Goal: Subscribe to service/newsletter

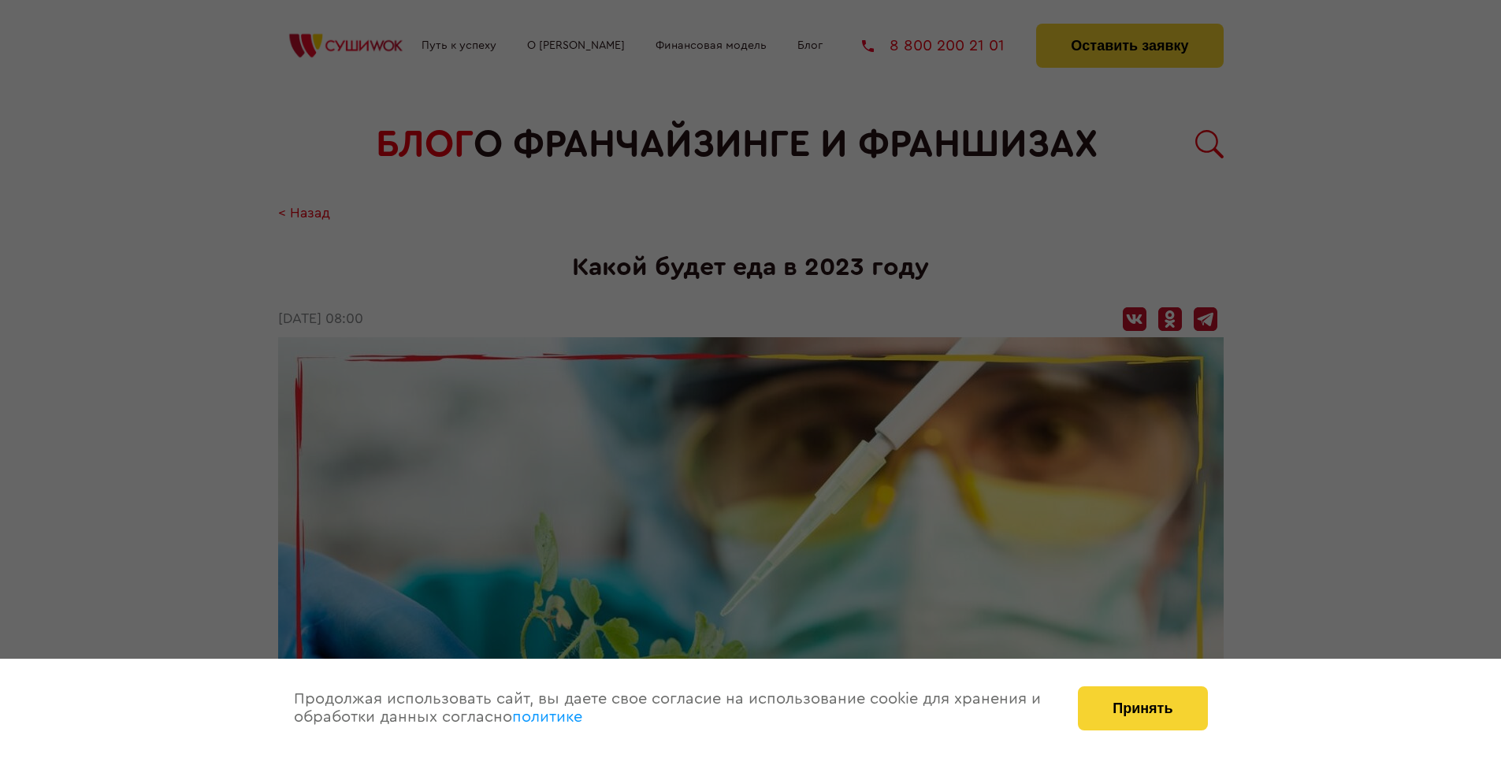
scroll to position [1788, 0]
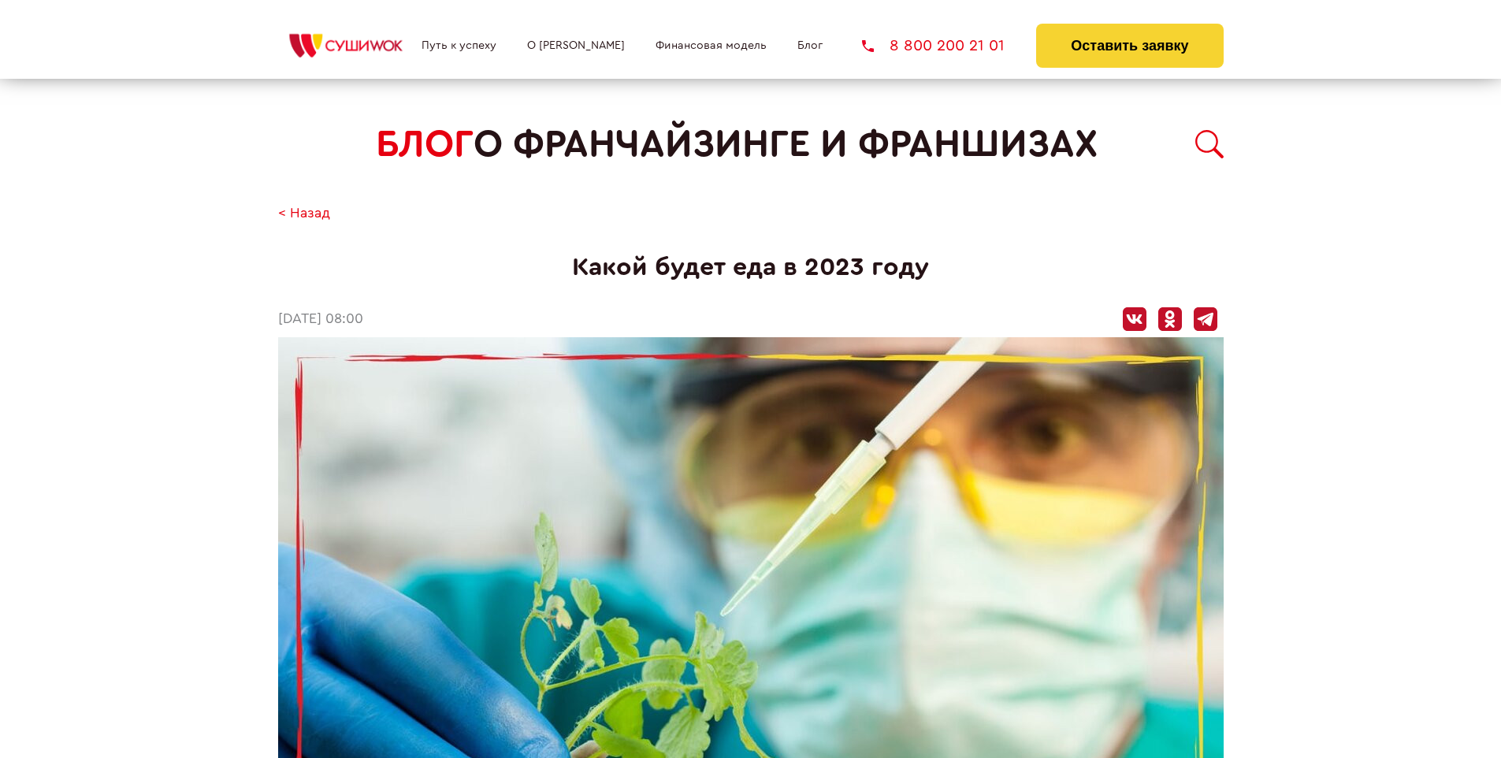
scroll to position [1788, 0]
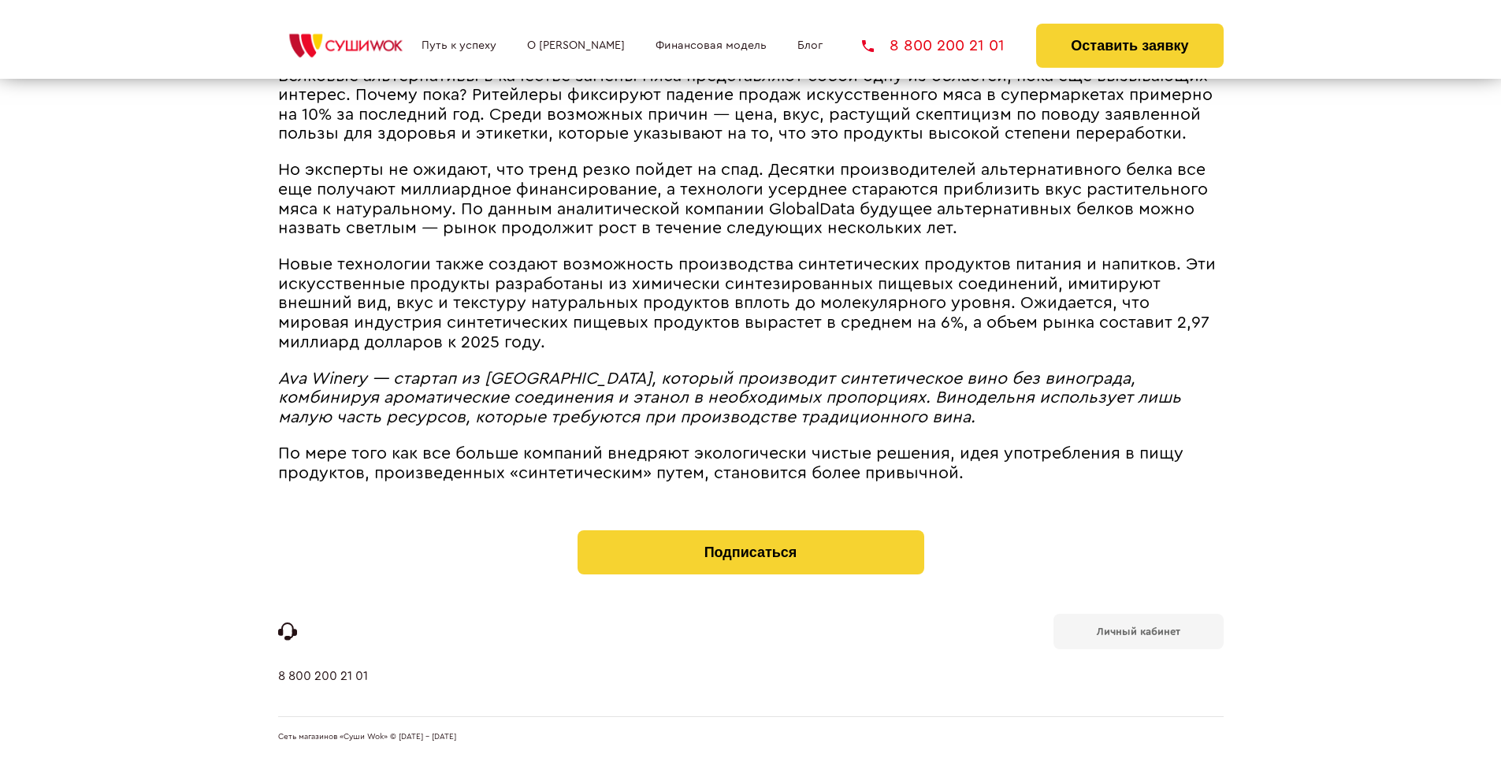
click at [1138, 630] on b "Личный кабинет" at bounding box center [1139, 631] width 84 height 10
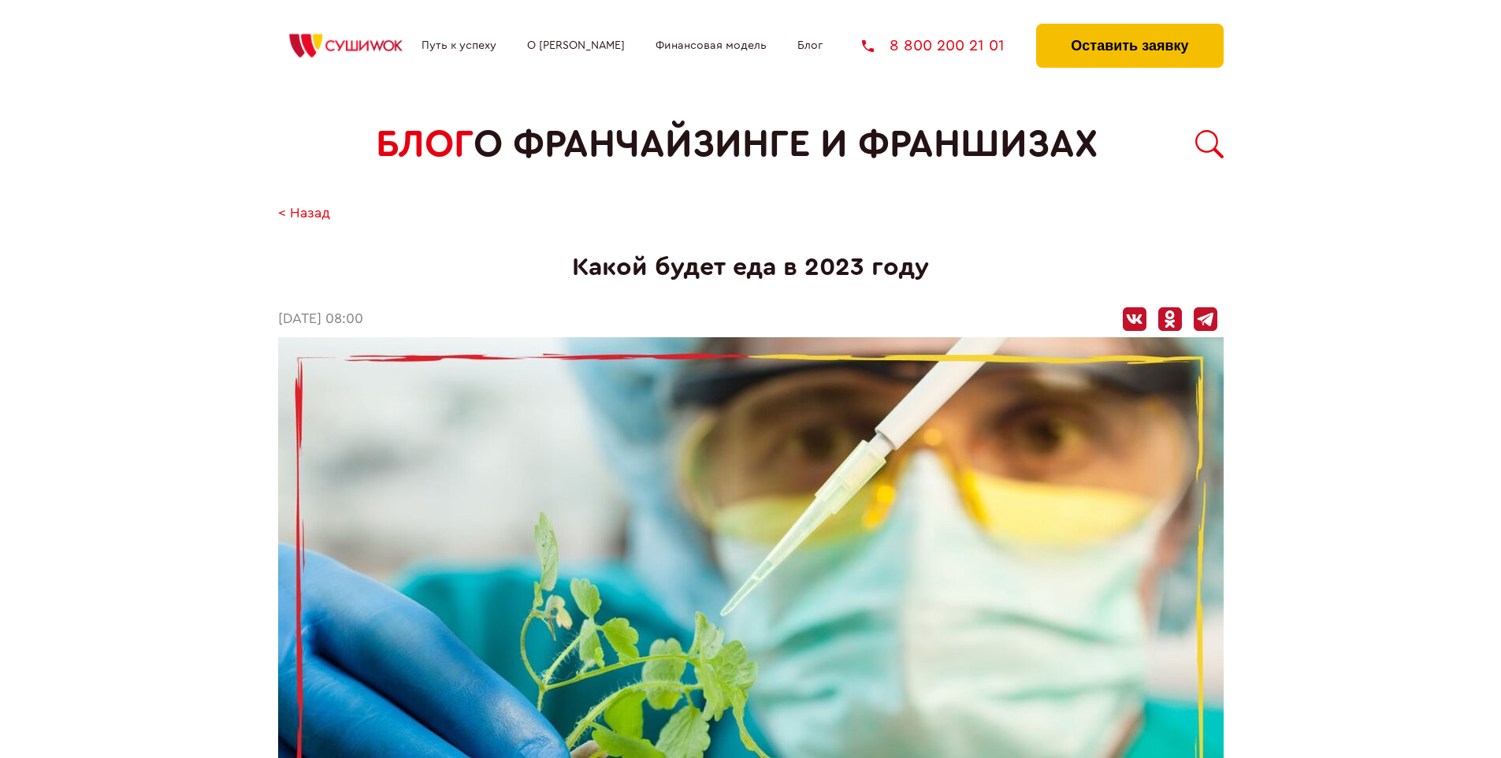
click at [1129, 28] on button "Оставить заявку" at bounding box center [1129, 46] width 187 height 44
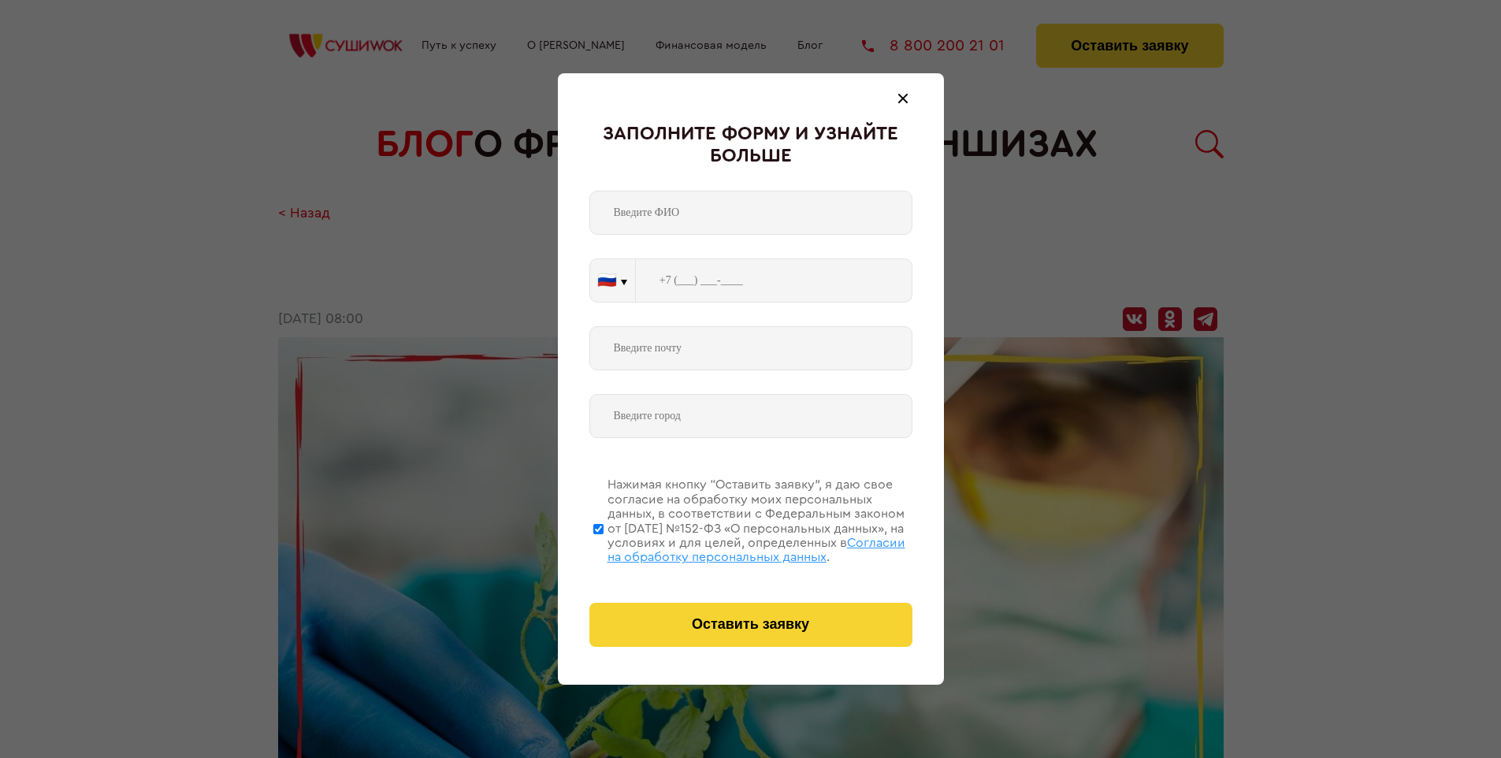
click at [731, 548] on span "Согласии на обработку персональных данных" at bounding box center [757, 550] width 298 height 27
click at [604, 548] on input "Нажимая кнопку “Оставить заявку”, я даю свое согласие на обработку моих персона…" at bounding box center [598, 529] width 10 height 126
checkbox input "false"
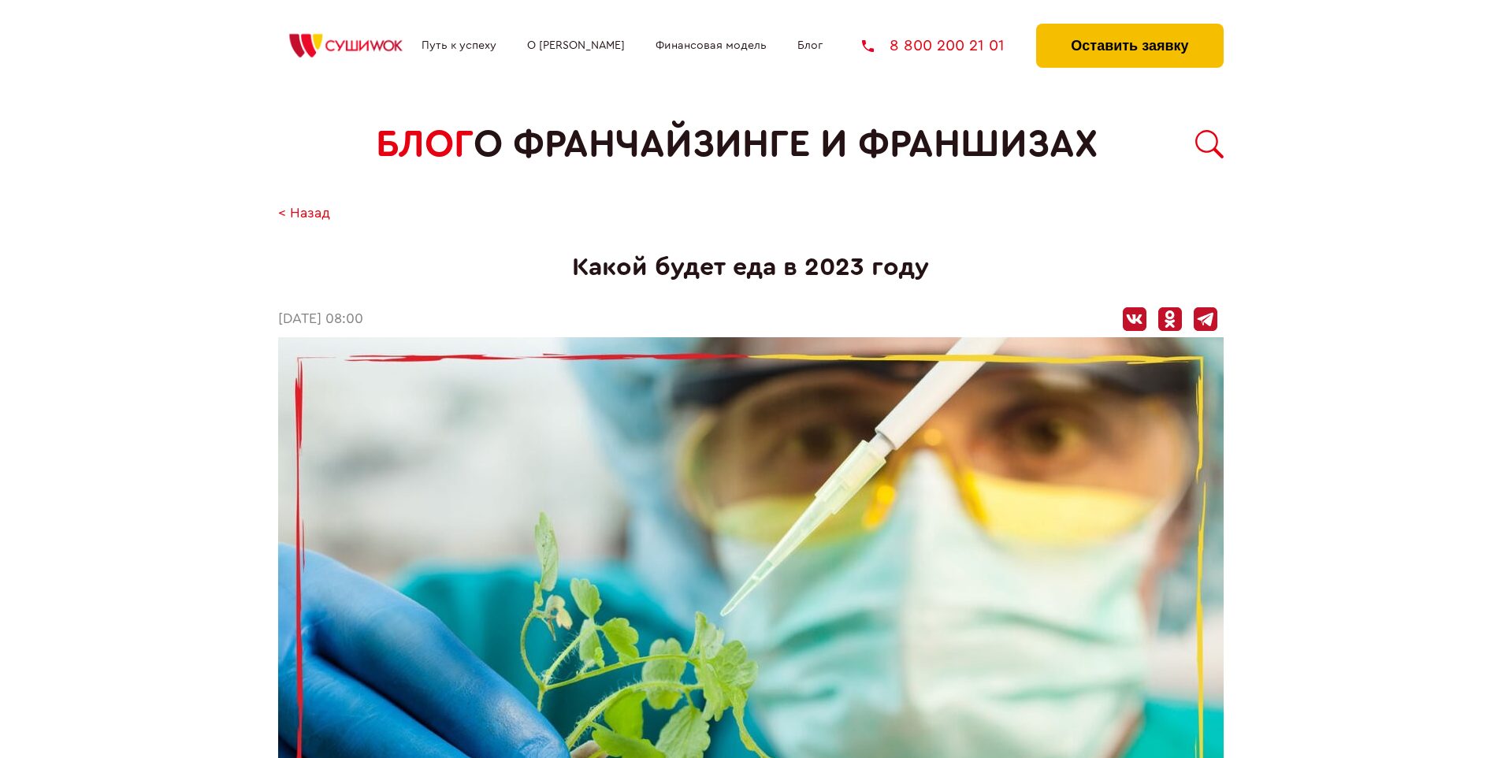
click at [1129, 28] on button "Оставить заявку" at bounding box center [1129, 46] width 187 height 44
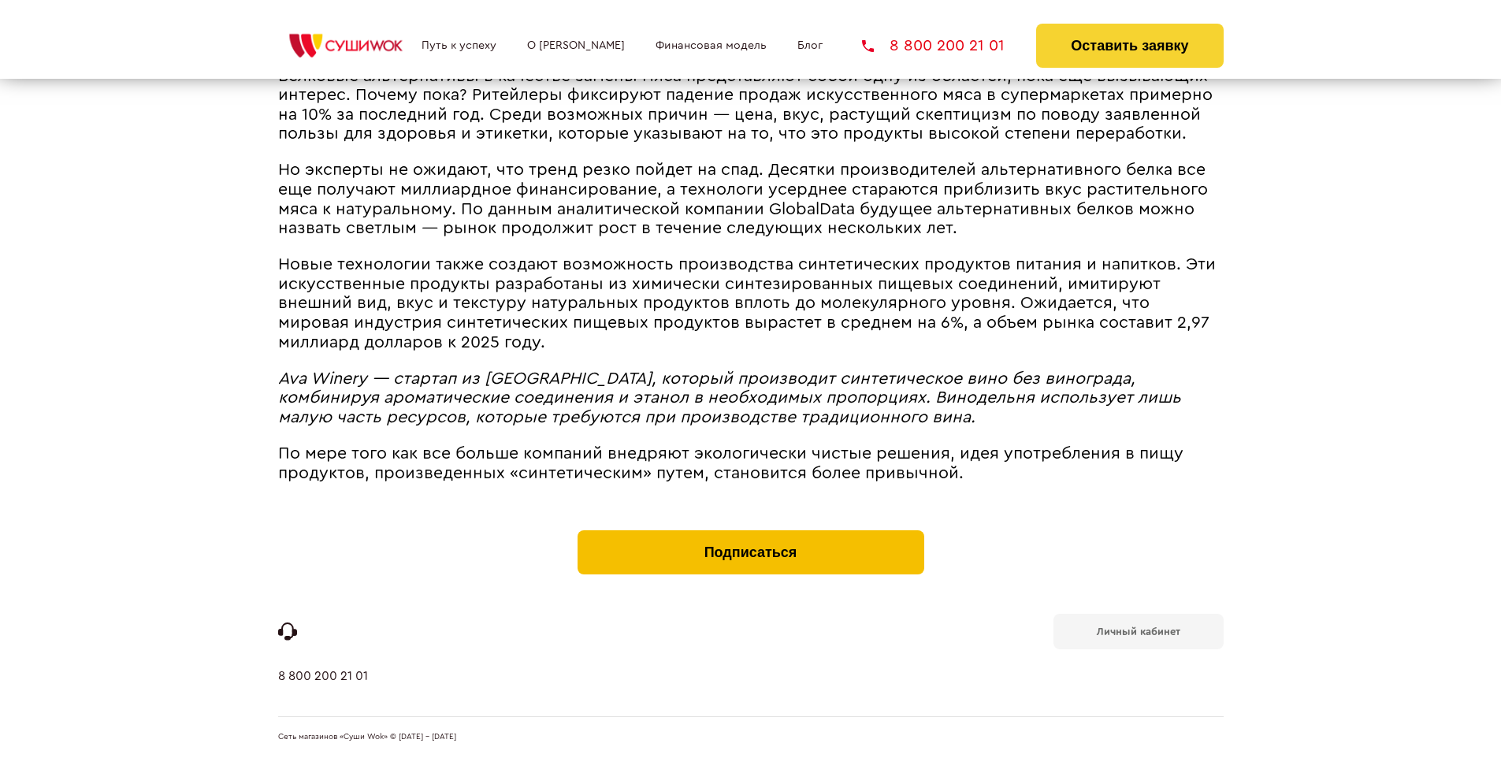
click at [750, 534] on button "Подписаться" at bounding box center [751, 552] width 347 height 44
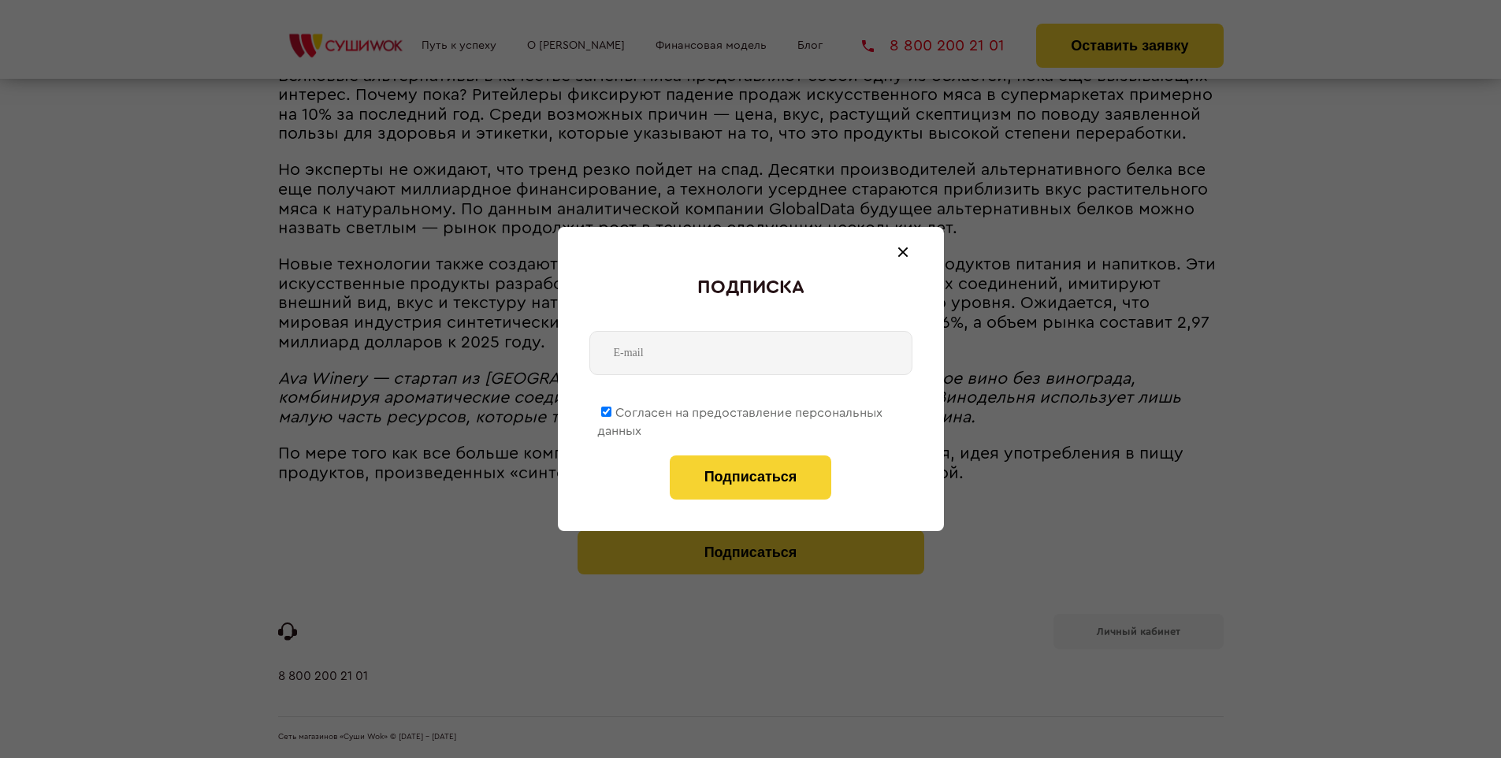
click at [741, 410] on span "Согласен на предоставление персональных данных" at bounding box center [739, 422] width 285 height 31
click at [612, 410] on input "Согласен на предоставление персональных данных" at bounding box center [606, 412] width 10 height 10
checkbox input "false"
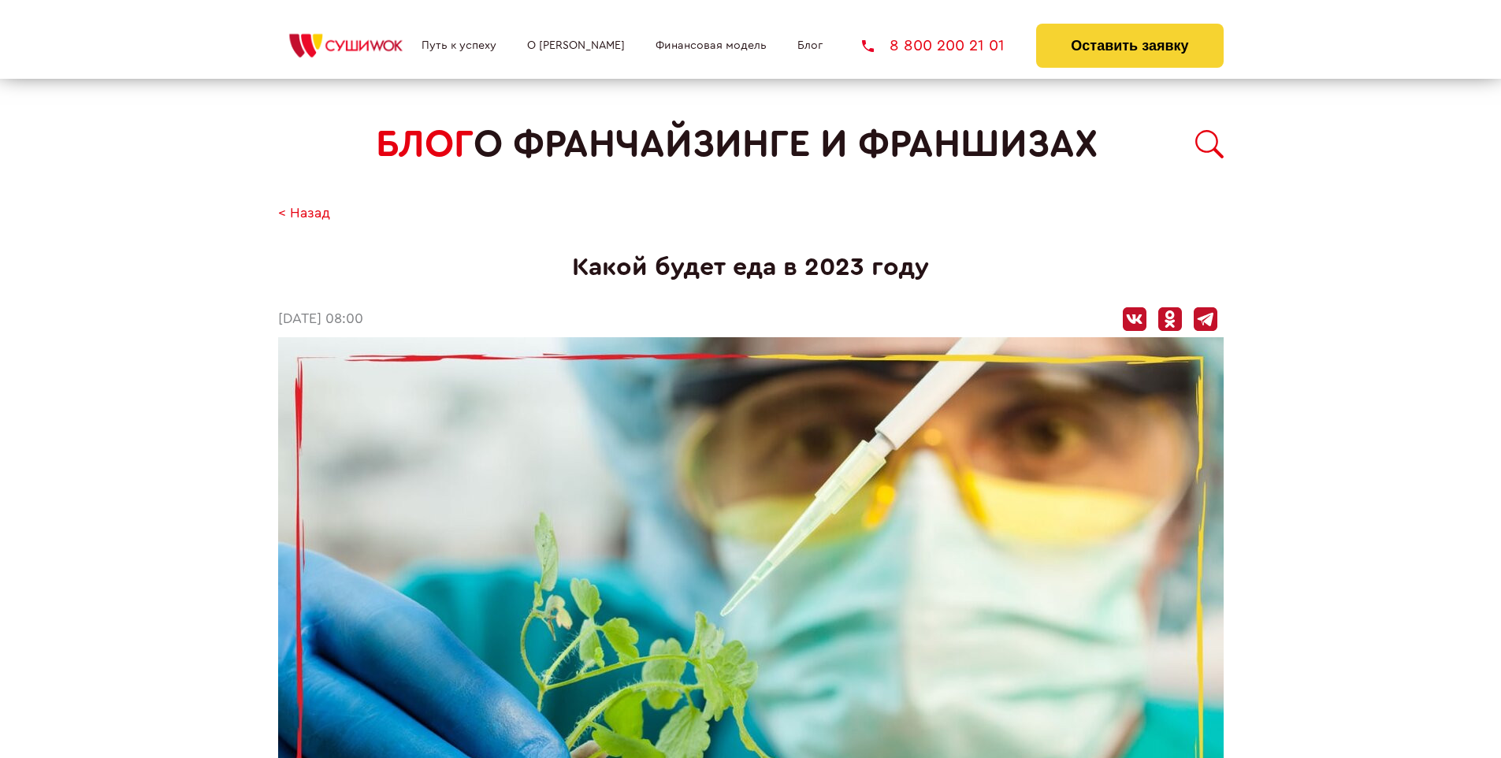
scroll to position [1788, 0]
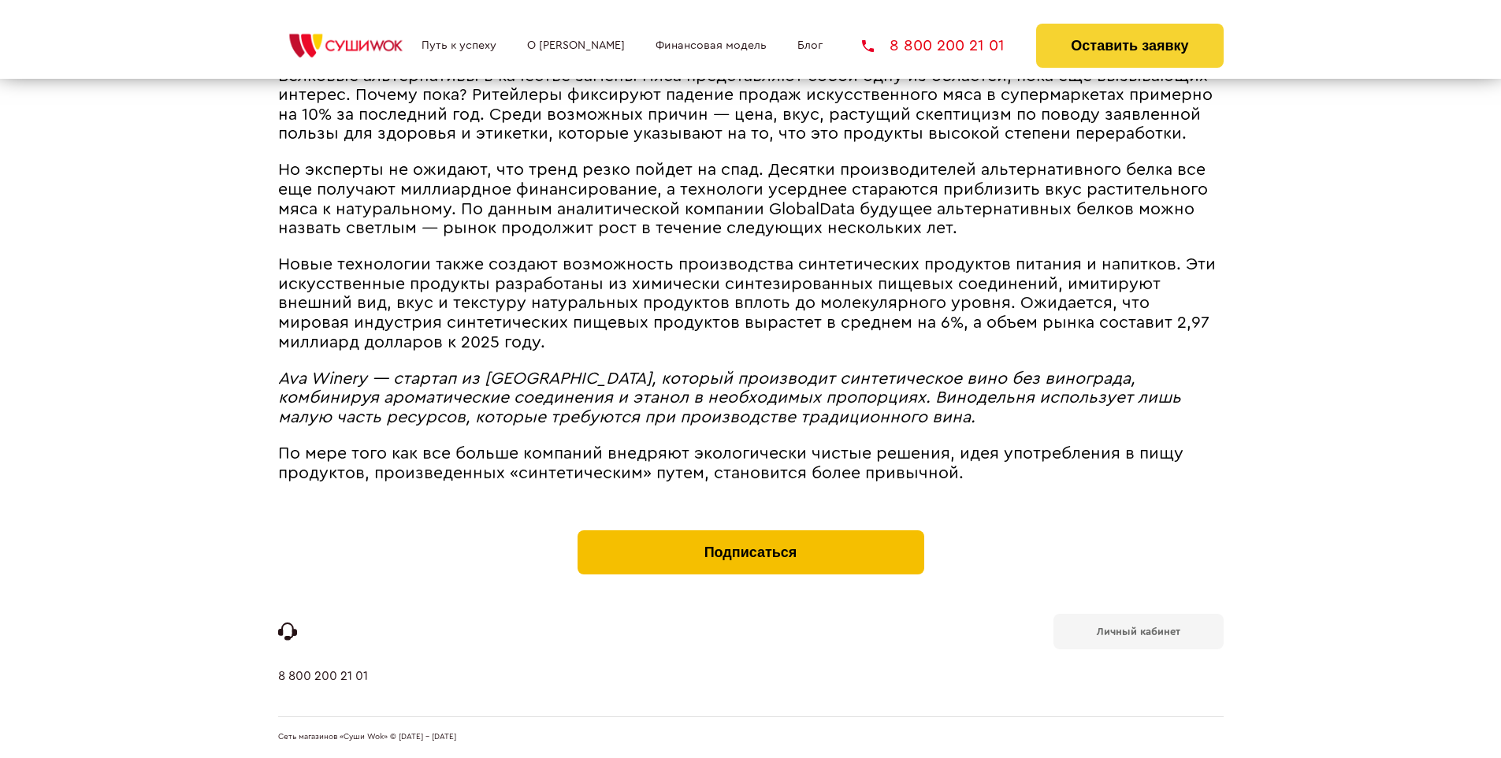
click at [750, 534] on button "Подписаться" at bounding box center [751, 552] width 347 height 44
